Goal: Information Seeking & Learning: Find specific fact

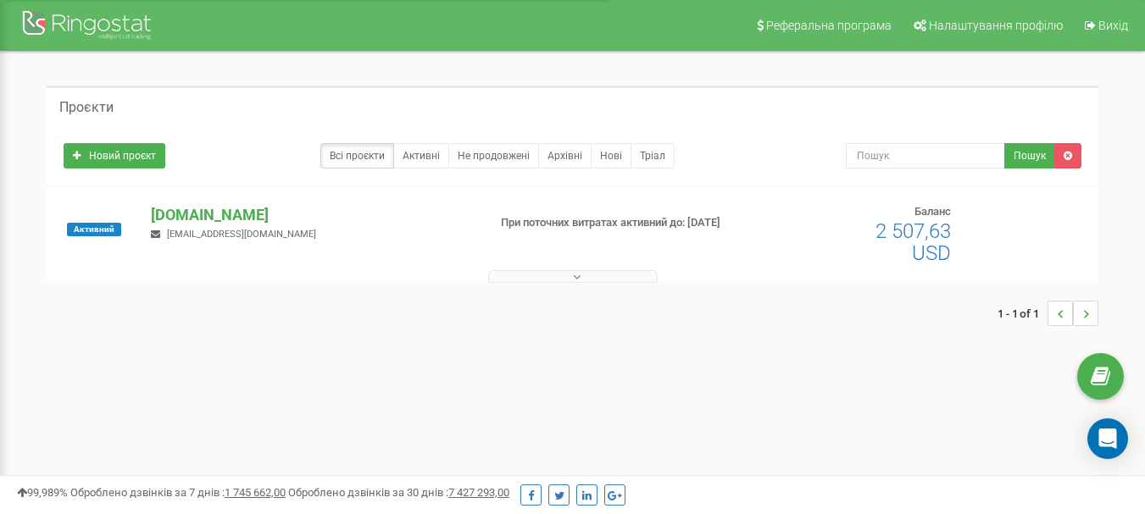
click at [187, 213] on p "[DOMAIN_NAME]" at bounding box center [312, 215] width 322 height 22
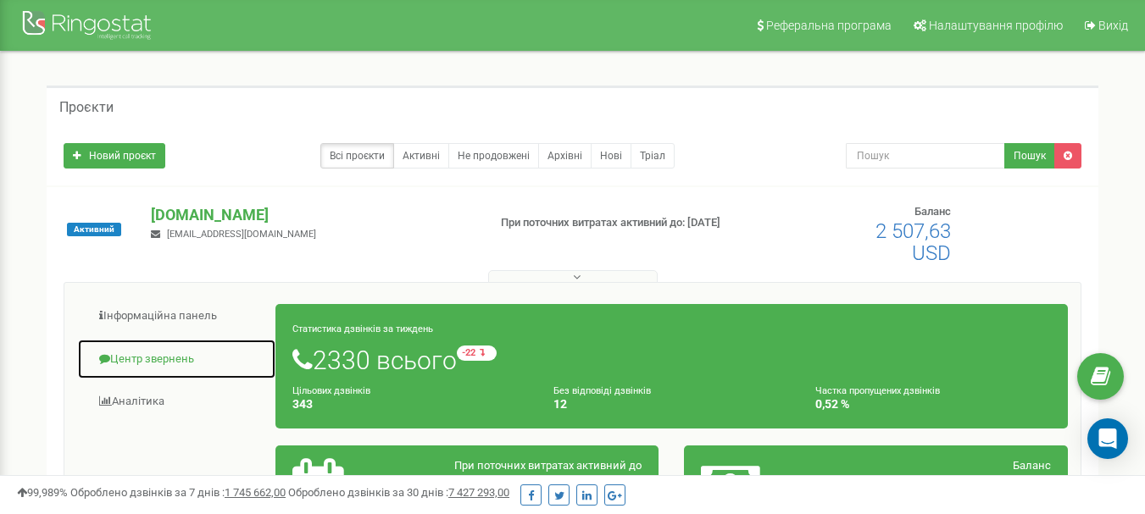
click at [161, 361] on link "Центр звернень" at bounding box center [176, 360] width 199 height 42
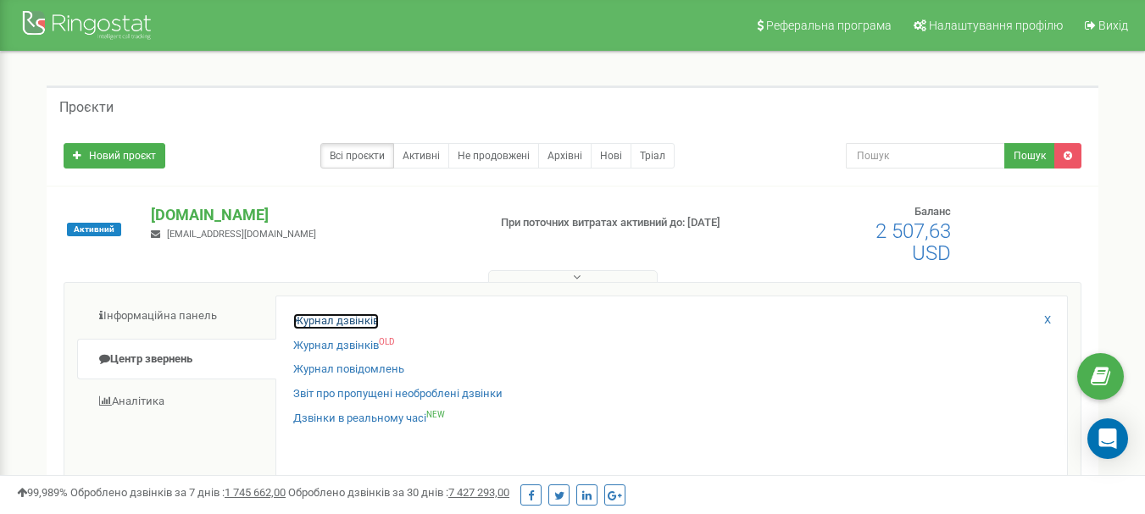
click at [304, 325] on link "Журнал дзвінків" at bounding box center [336, 322] width 86 height 16
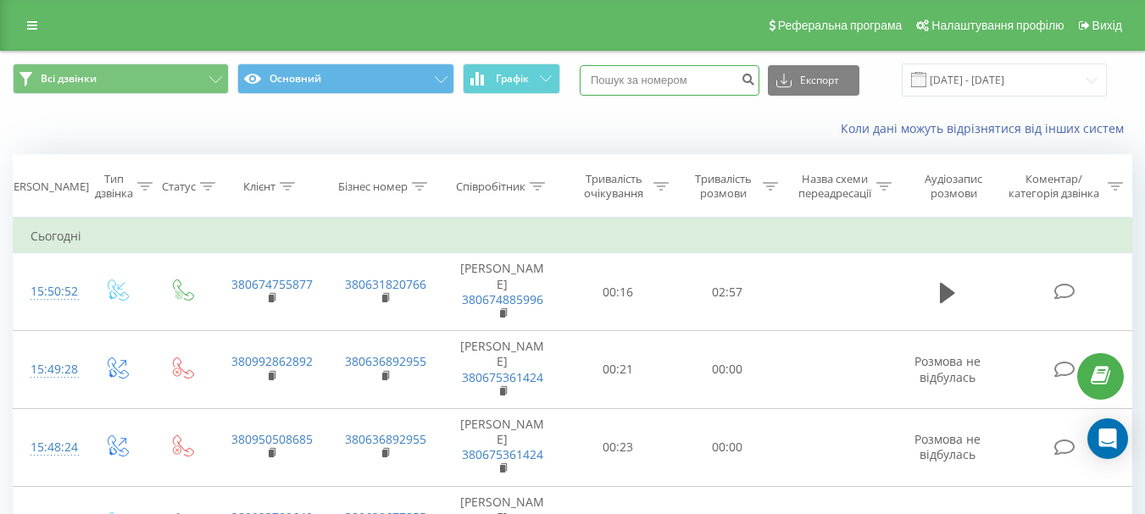
click at [674, 71] on input at bounding box center [670, 80] width 180 height 31
paste input "380981131959"
drag, startPoint x: 622, startPoint y: 83, endPoint x: 580, endPoint y: 84, distance: 42.4
click at [580, 84] on div "Всі дзвінки Основний Графік 380981131959 Експорт .csv .xls .xlsx [DATE] - [DATE]" at bounding box center [572, 80] width 1119 height 33
type input "0981131959"
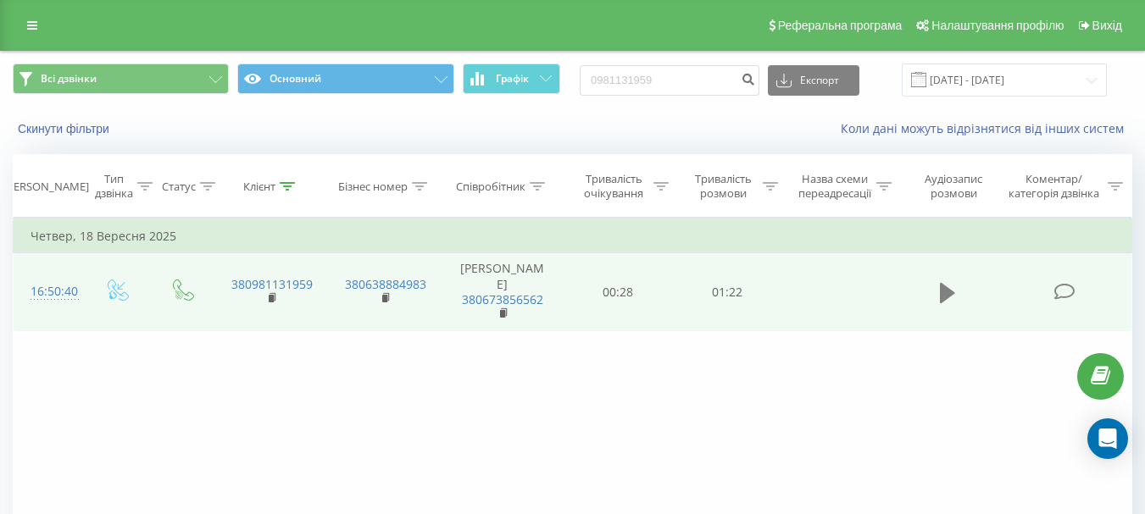
click at [953, 300] on icon at bounding box center [947, 293] width 15 height 20
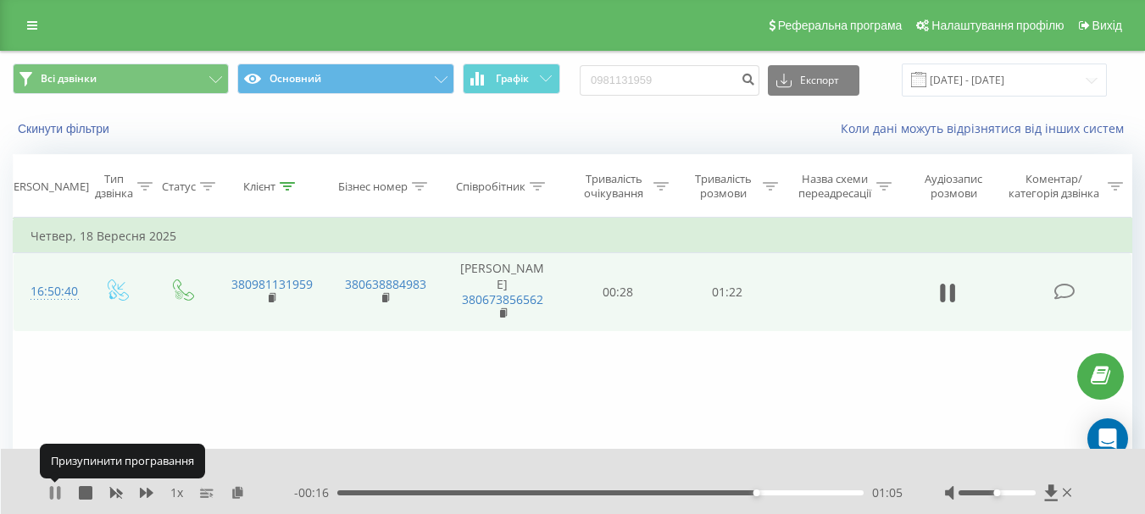
click at [50, 492] on icon at bounding box center [51, 493] width 3 height 14
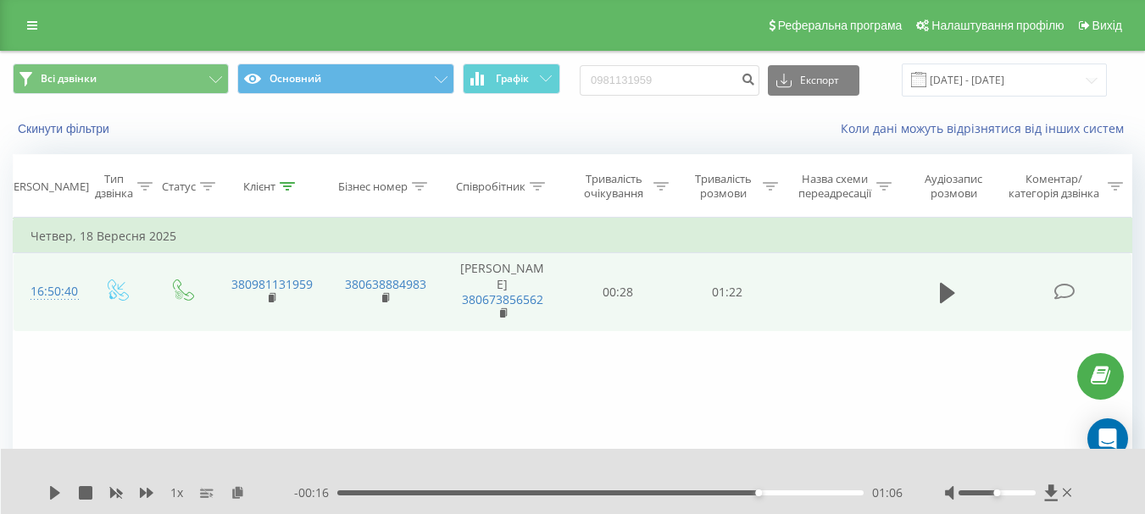
click at [50, 503] on div "1 x - 00:16 01:06 01:06" at bounding box center [573, 481] width 1145 height 65
click at [51, 490] on icon at bounding box center [55, 493] width 10 height 14
